Goal: Entertainment & Leisure: Browse casually

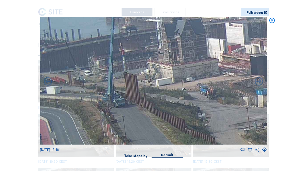
click at [273, 21] on icon at bounding box center [271, 20] width 7 height 7
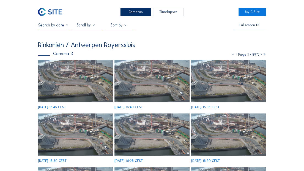
click at [54, 15] on img at bounding box center [50, 12] width 24 height 8
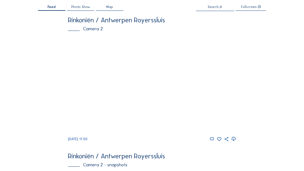
scroll to position [92, 0]
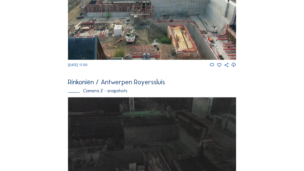
click at [161, 33] on img at bounding box center [152, 10] width 168 height 98
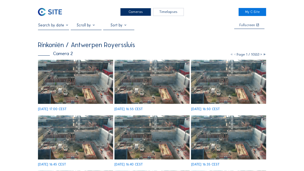
click at [151, 76] on img at bounding box center [151, 82] width 75 height 44
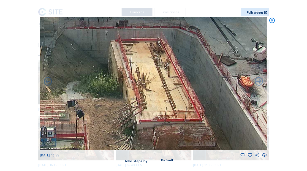
drag, startPoint x: 156, startPoint y: 98, endPoint x: 173, endPoint y: 62, distance: 39.5
click at [173, 62] on img at bounding box center [153, 83] width 227 height 133
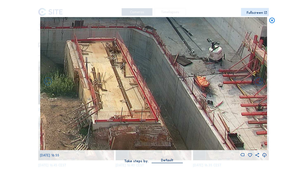
drag, startPoint x: 184, startPoint y: 99, endPoint x: 135, endPoint y: 28, distance: 86.3
click at [135, 28] on img at bounding box center [153, 83] width 227 height 133
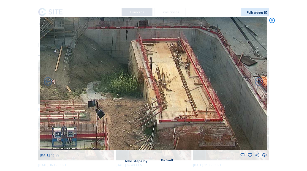
drag, startPoint x: 181, startPoint y: 90, endPoint x: 186, endPoint y: 89, distance: 5.4
click at [186, 89] on img at bounding box center [153, 83] width 227 height 133
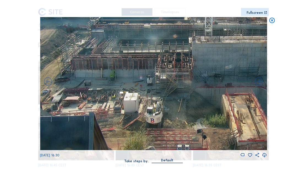
drag, startPoint x: 164, startPoint y: 111, endPoint x: 227, endPoint y: 112, distance: 62.4
click at [227, 112] on img at bounding box center [153, 83] width 227 height 133
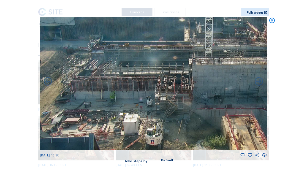
drag, startPoint x: 155, startPoint y: 98, endPoint x: 202, endPoint y: 119, distance: 52.2
click at [202, 119] on img at bounding box center [153, 83] width 227 height 133
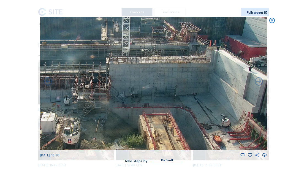
drag, startPoint x: 186, startPoint y: 113, endPoint x: 19, endPoint y: 112, distance: 167.7
click at [19, 112] on div "Scroll to travel through time | Press 'Alt' Button + Scroll to Zoom | Click and…" at bounding box center [153, 85] width 307 height 171
click at [270, 21] on icon at bounding box center [271, 20] width 7 height 7
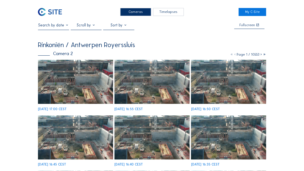
click at [46, 12] on img at bounding box center [50, 12] width 24 height 8
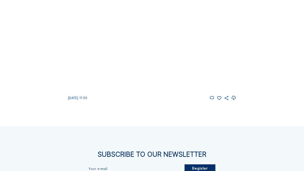
scroll to position [591, 0]
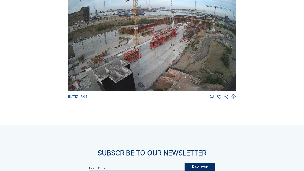
click at [179, 72] on img at bounding box center [152, 44] width 168 height 95
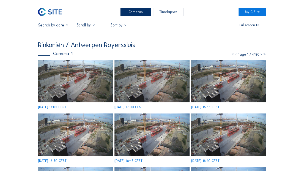
click at [161, 81] on img at bounding box center [151, 81] width 75 height 42
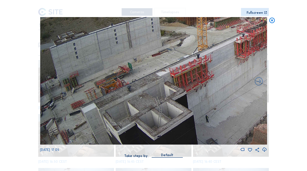
drag, startPoint x: 164, startPoint y: 79, endPoint x: 294, endPoint y: 65, distance: 130.9
click at [294, 65] on div "Scroll to travel through time | Press 'Alt' Button + Scroll to Zoom | Click and…" at bounding box center [153, 85] width 307 height 171
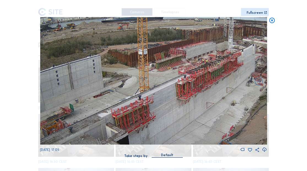
drag, startPoint x: 136, startPoint y: 71, endPoint x: 87, endPoint y: 112, distance: 63.8
click at [87, 112] on img at bounding box center [153, 81] width 227 height 128
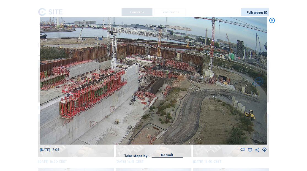
drag, startPoint x: 163, startPoint y: 86, endPoint x: 36, endPoint y: 105, distance: 127.8
click at [36, 105] on div "Scroll to travel through time | Press 'Alt' Button + Scroll to Zoom | Click and…" at bounding box center [153, 85] width 307 height 171
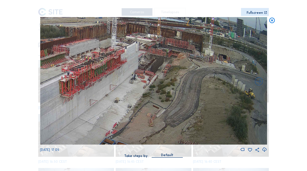
drag, startPoint x: 118, startPoint y: 88, endPoint x: 100, endPoint y: 82, distance: 19.1
click at [100, 82] on img at bounding box center [153, 81] width 227 height 128
